Goal: Check status: Check status

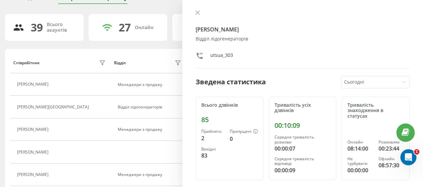
scroll to position [100, 0]
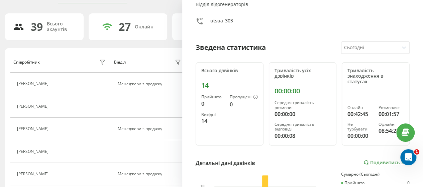
scroll to position [67, 0]
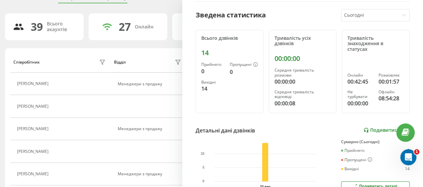
click at [367, 130] on link "Подивитись звіт" at bounding box center [387, 131] width 46 height 6
